Goal: Task Accomplishment & Management: Use online tool/utility

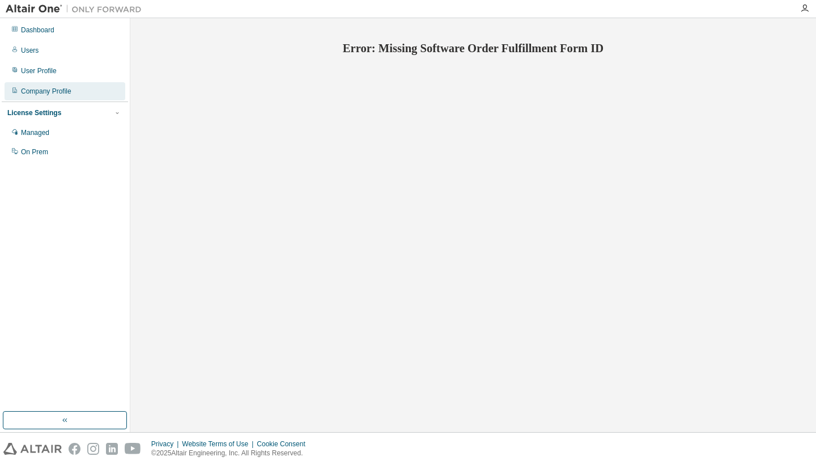
click at [40, 92] on div "Company Profile" at bounding box center [46, 91] width 50 height 9
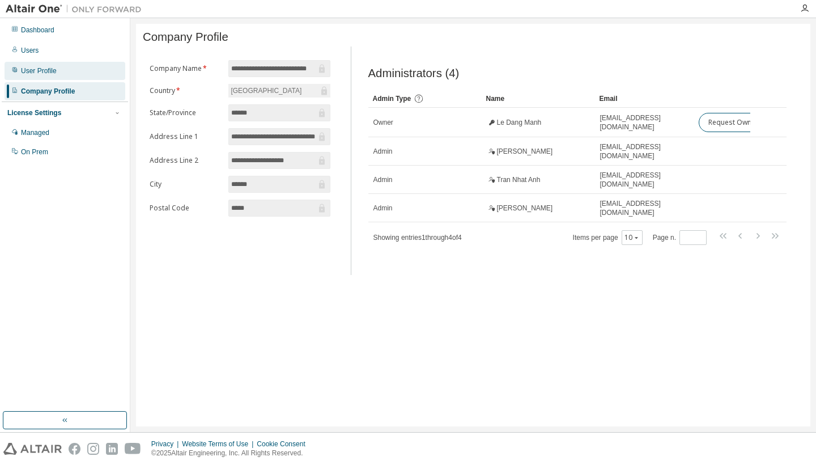
click at [40, 69] on div "User Profile" at bounding box center [39, 70] width 36 height 9
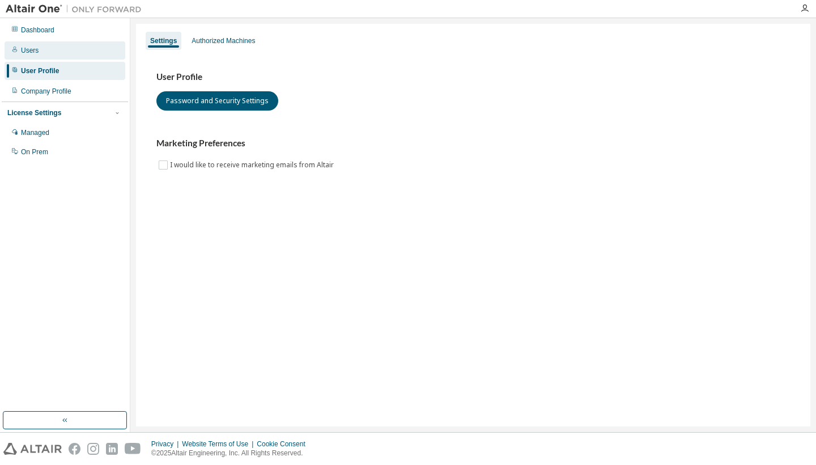
click at [29, 50] on div "Users" at bounding box center [30, 50] width 18 height 9
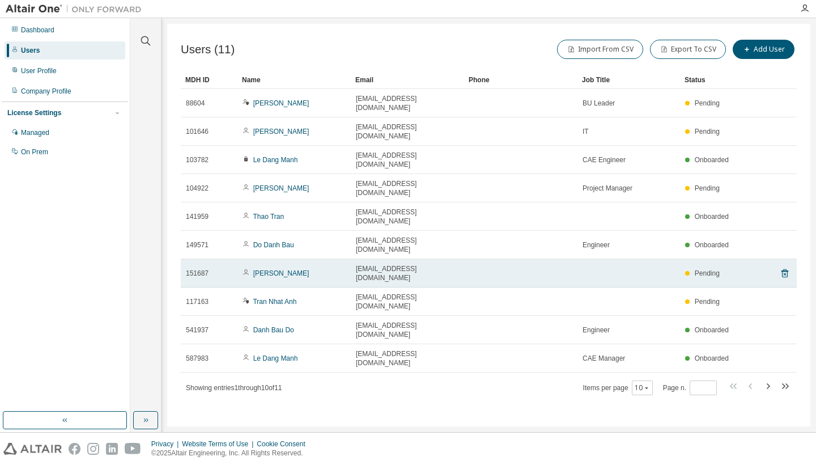
scroll to position [18, 0]
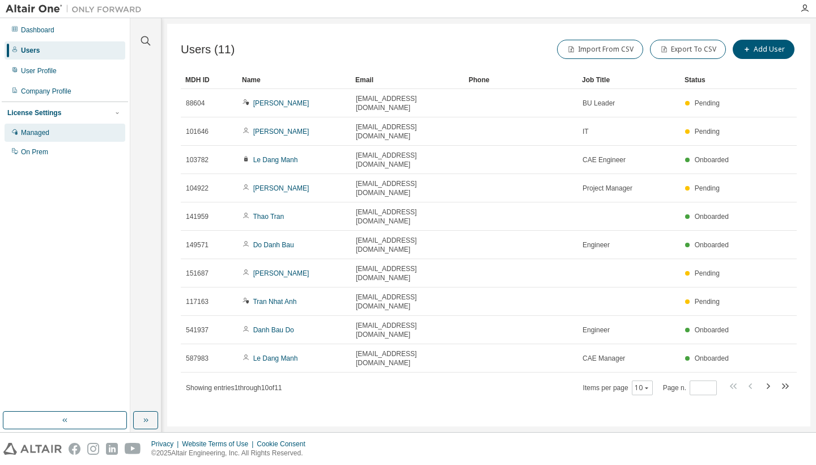
click at [36, 128] on div "Managed" at bounding box center [35, 132] width 28 height 9
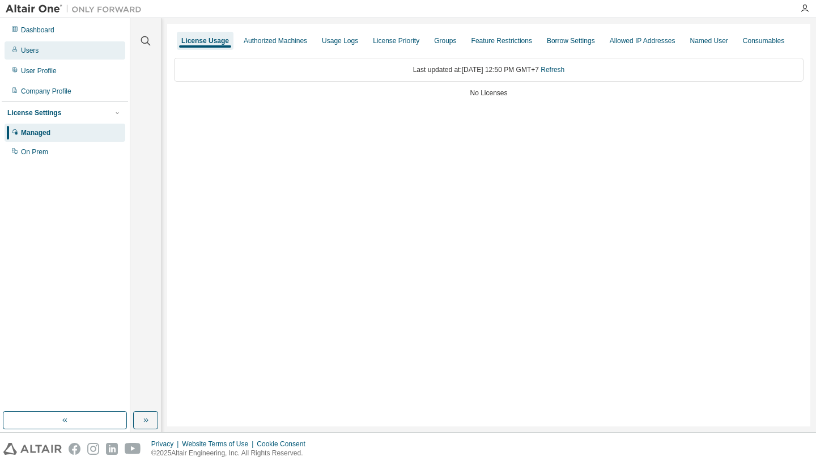
click at [43, 54] on div "Users" at bounding box center [65, 50] width 121 height 18
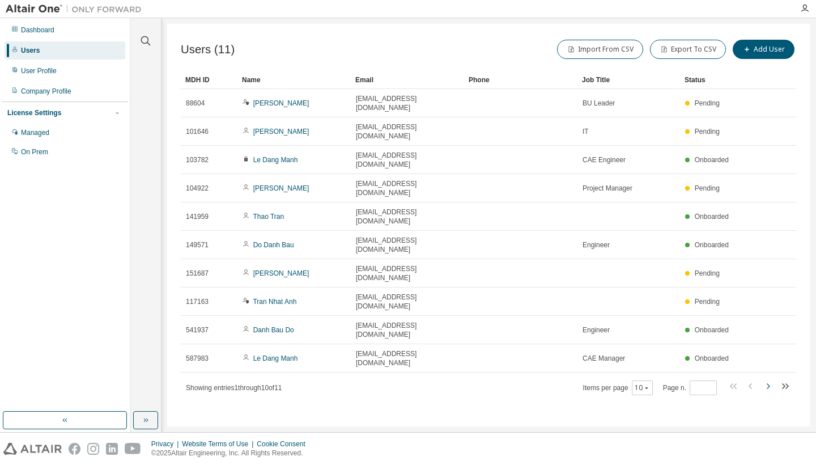
click at [767, 383] on icon "button" at bounding box center [768, 386] width 3 height 6
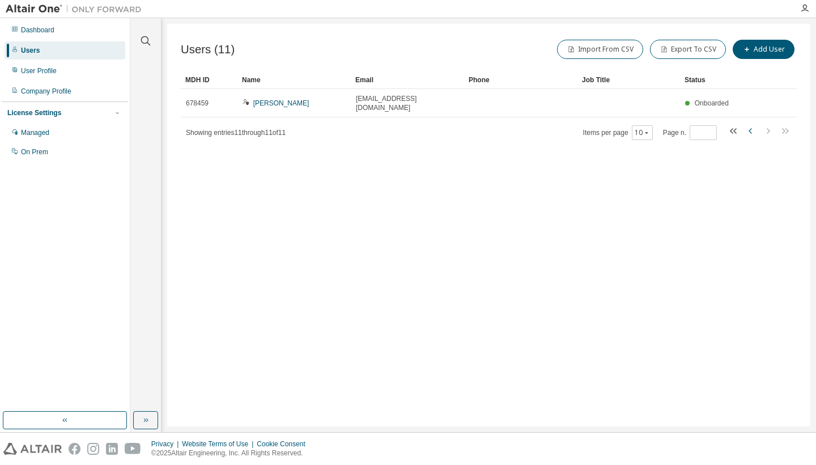
click at [744, 124] on icon "button" at bounding box center [751, 131] width 14 height 14
type input "*"
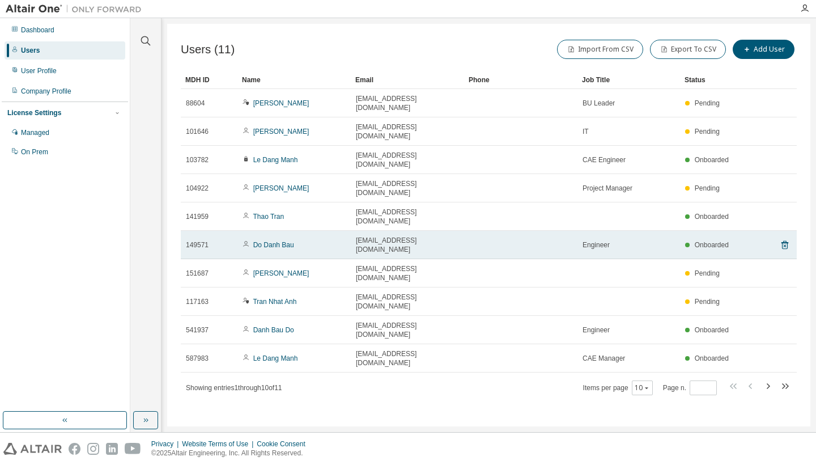
scroll to position [3, 0]
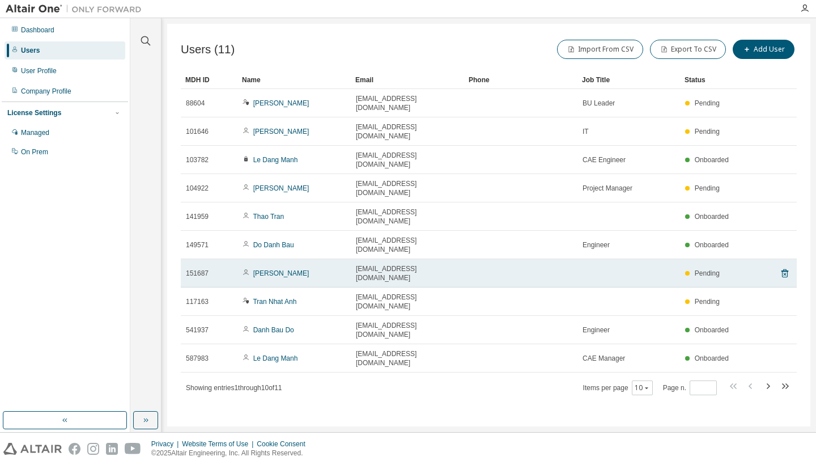
click at [736, 259] on td "Pending" at bounding box center [708, 273] width 57 height 28
click at [731, 259] on td "Pending" at bounding box center [708, 273] width 57 height 28
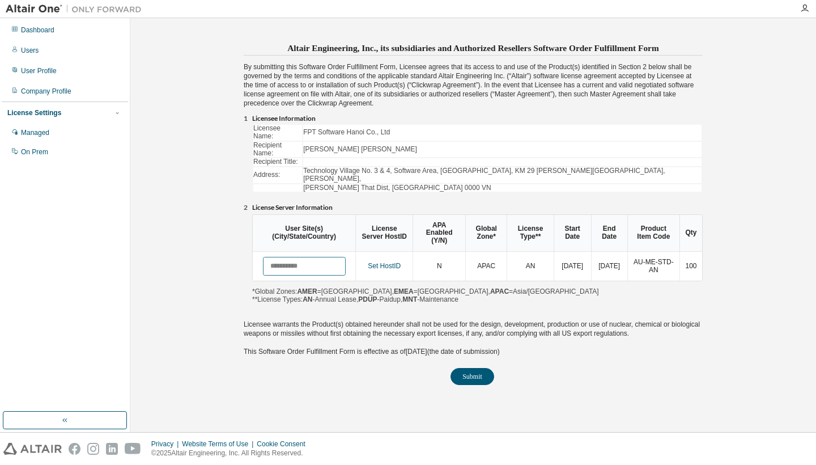
click at [294, 257] on input "text" at bounding box center [304, 266] width 83 height 19
click at [302, 257] on input "text" at bounding box center [304, 266] width 83 height 19
type input "*"
type input "*******"
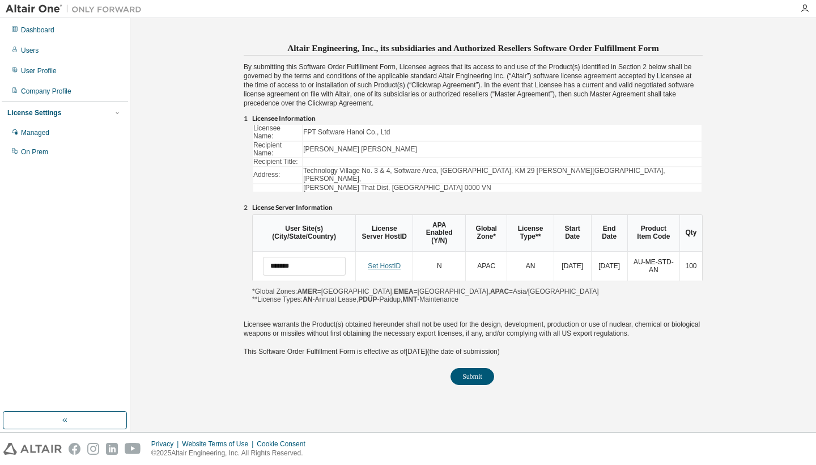
click at [389, 262] on link "Set HostID" at bounding box center [384, 266] width 33 height 8
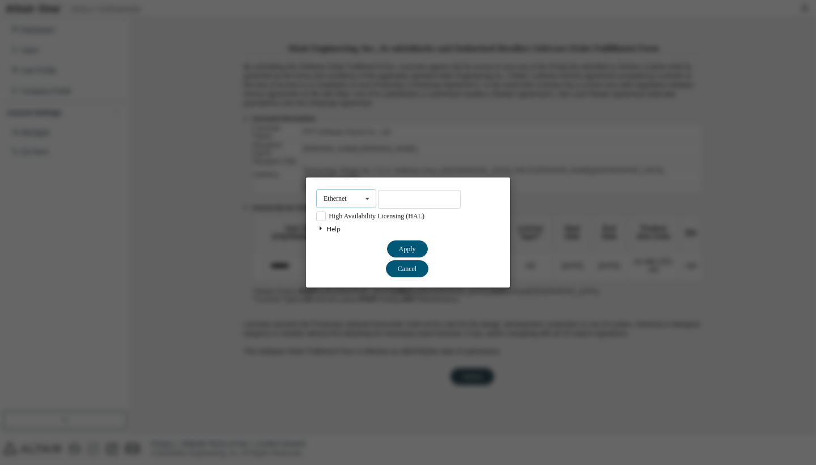
click at [368, 204] on icon at bounding box center [368, 199] width 14 height 18
click at [397, 200] on input "text" at bounding box center [419, 199] width 83 height 19
paste input "**********"
type input "**********"
click at [409, 244] on button "Apply" at bounding box center [407, 248] width 41 height 17
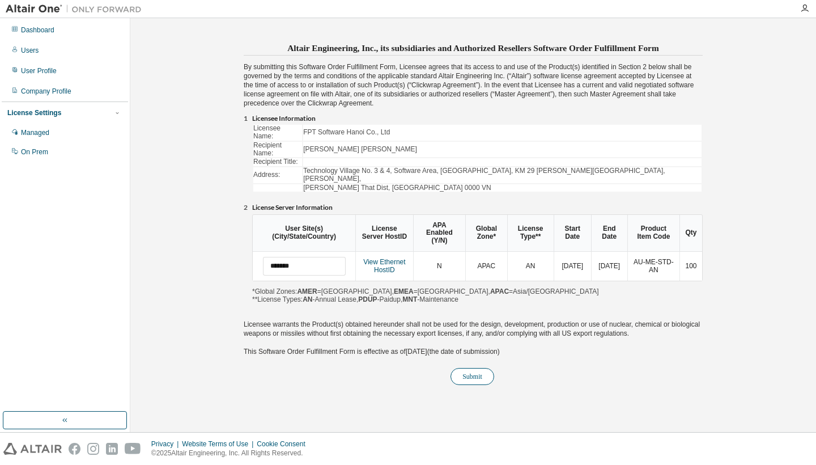
click at [475, 368] on button "Submit" at bounding box center [473, 376] width 44 height 17
